Goal: Information Seeking & Learning: Learn about a topic

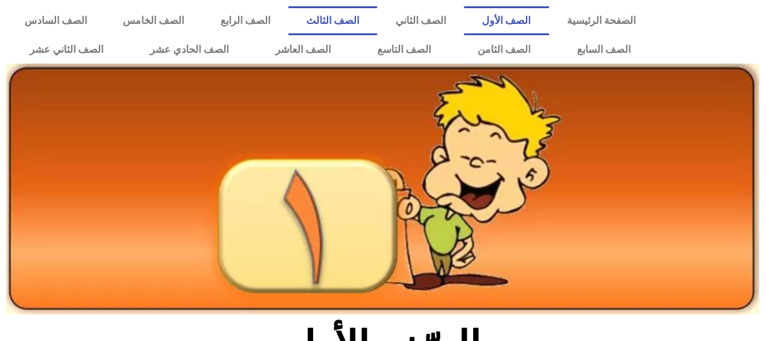
click at [378, 28] on link "الصف الثالث" at bounding box center [332, 20] width 89 height 29
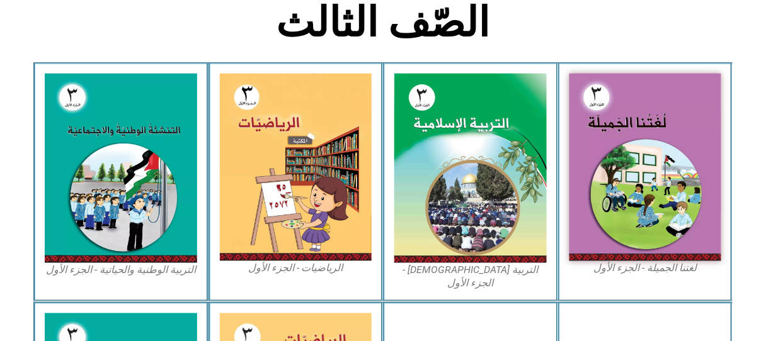
scroll to position [363, 0]
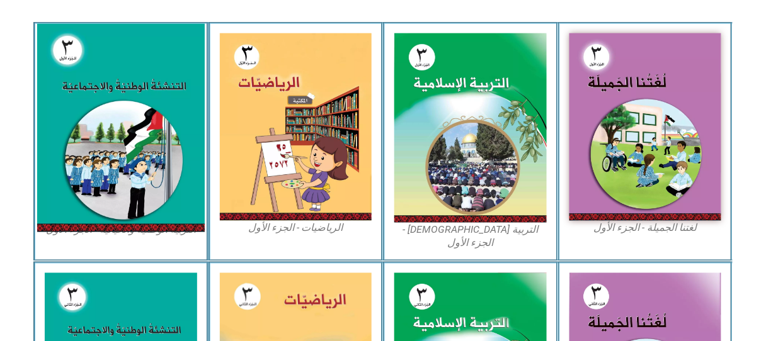
click at [105, 94] on img at bounding box center [121, 128] width 168 height 208
